Goal: Navigation & Orientation: Find specific page/section

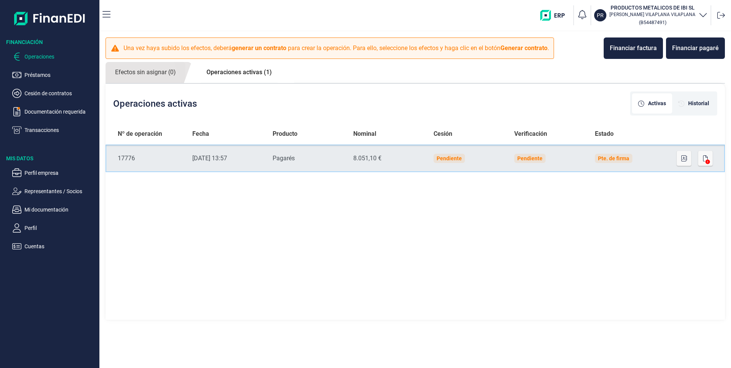
click at [535, 156] on div "Pendiente" at bounding box center [530, 158] width 25 height 6
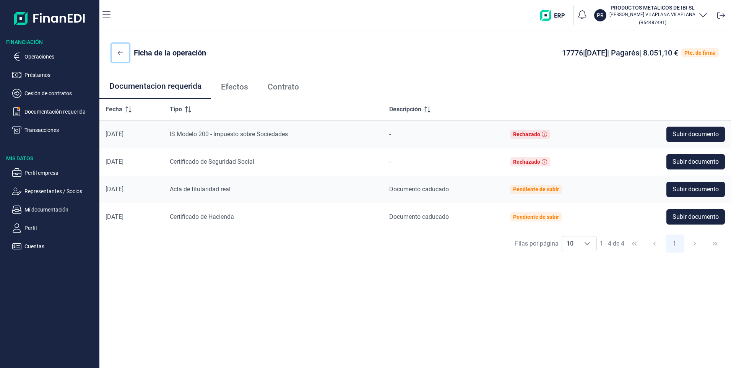
click at [119, 52] on icon at bounding box center [120, 52] width 5 height 5
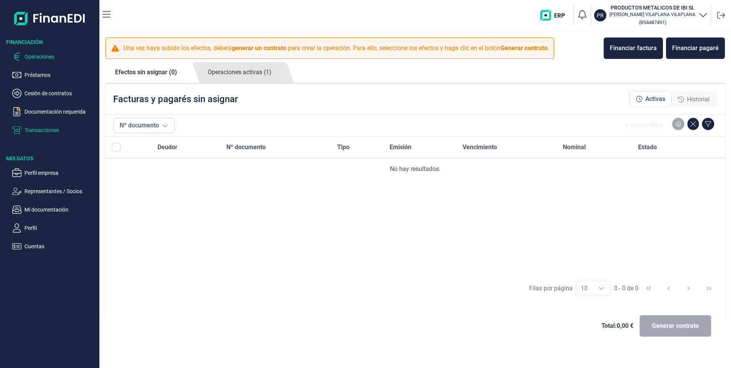
click at [47, 130] on p "Transacciones" at bounding box center [60, 129] width 72 height 9
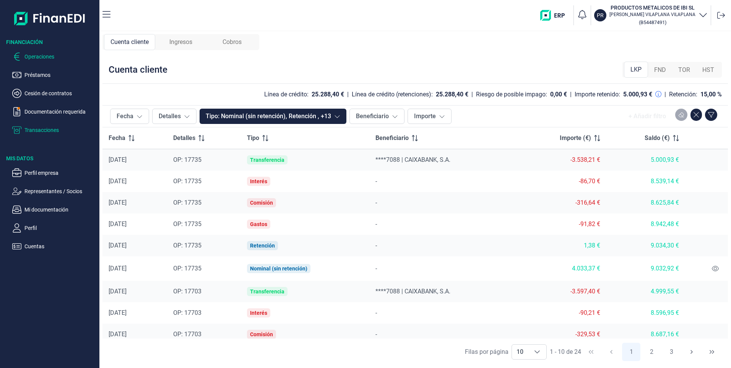
click at [29, 54] on p "Operaciones" at bounding box center [60, 56] width 72 height 9
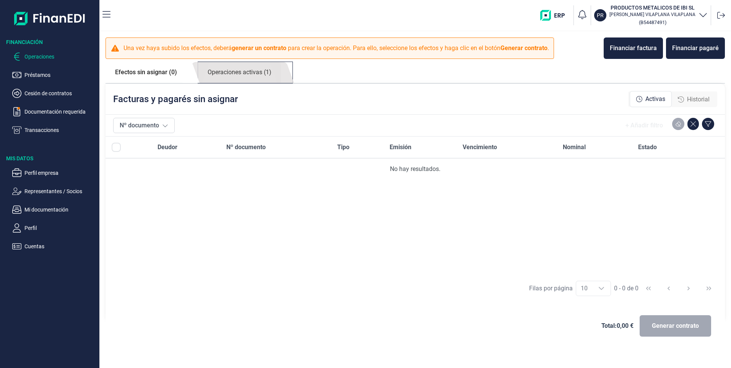
click at [231, 71] on link "Operaciones activas (1)" at bounding box center [239, 72] width 83 height 21
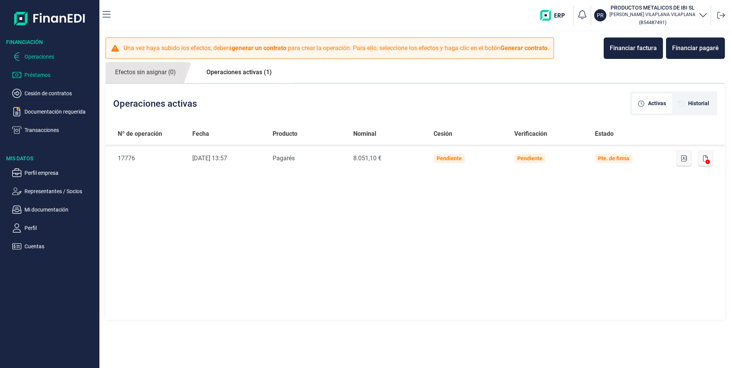
click at [31, 73] on p "Préstamos" at bounding box center [60, 74] width 72 height 9
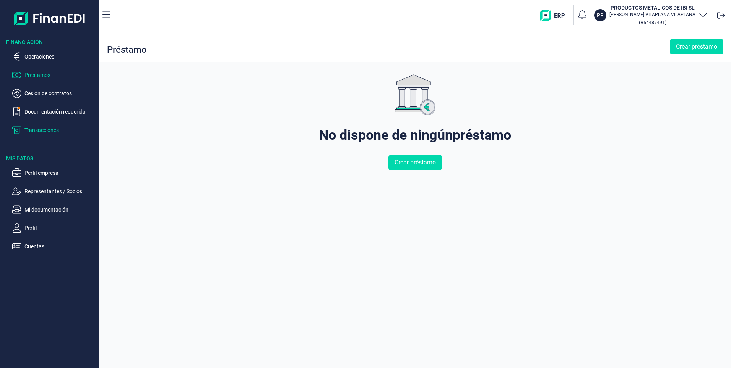
click at [35, 128] on p "Transacciones" at bounding box center [60, 129] width 72 height 9
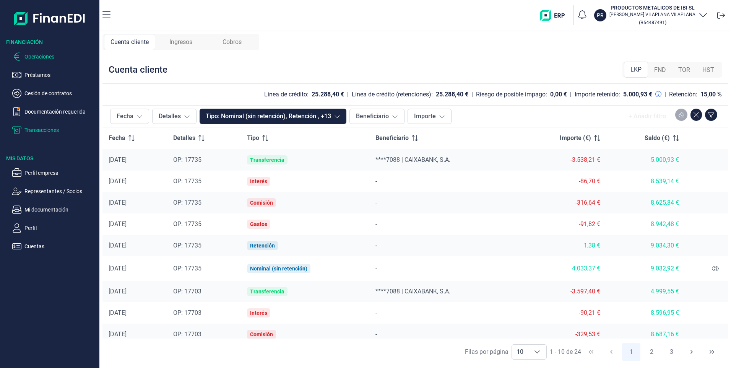
click at [37, 55] on p "Operaciones" at bounding box center [60, 56] width 72 height 9
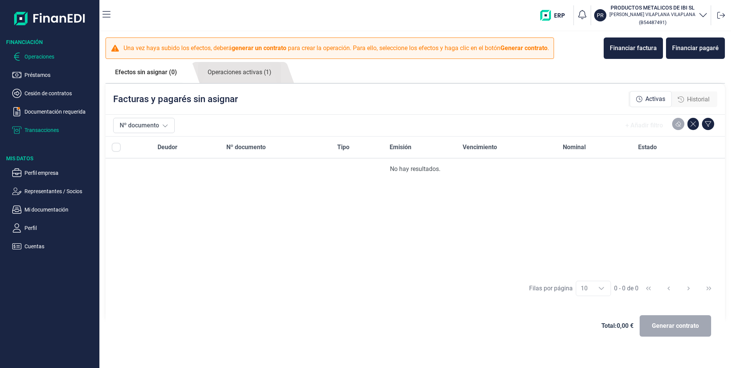
click at [28, 130] on p "Transacciones" at bounding box center [60, 129] width 72 height 9
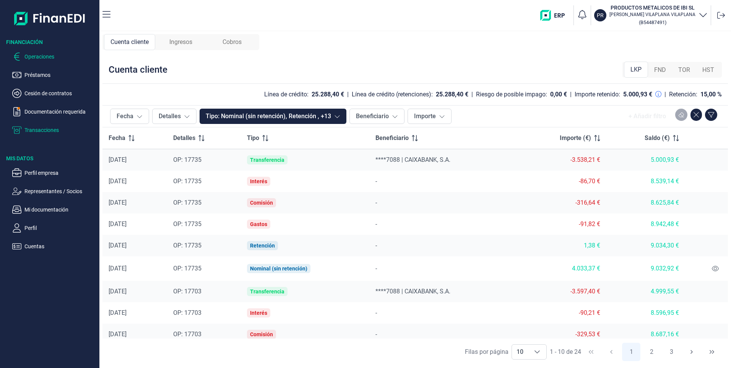
click at [37, 58] on p "Operaciones" at bounding box center [60, 56] width 72 height 9
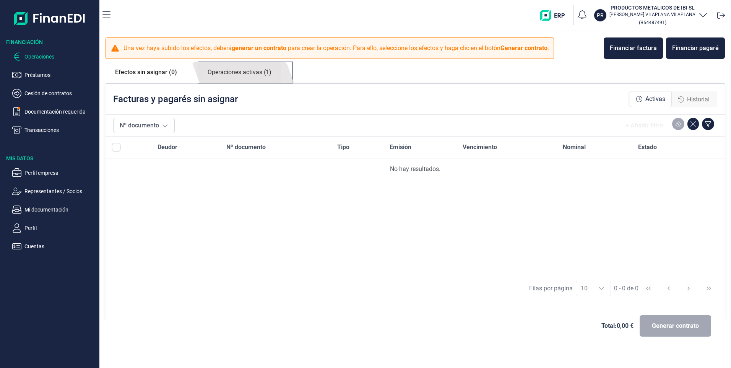
click at [241, 70] on link "Operaciones activas (1)" at bounding box center [239, 72] width 83 height 21
